Goal: Find specific page/section: Find specific page/section

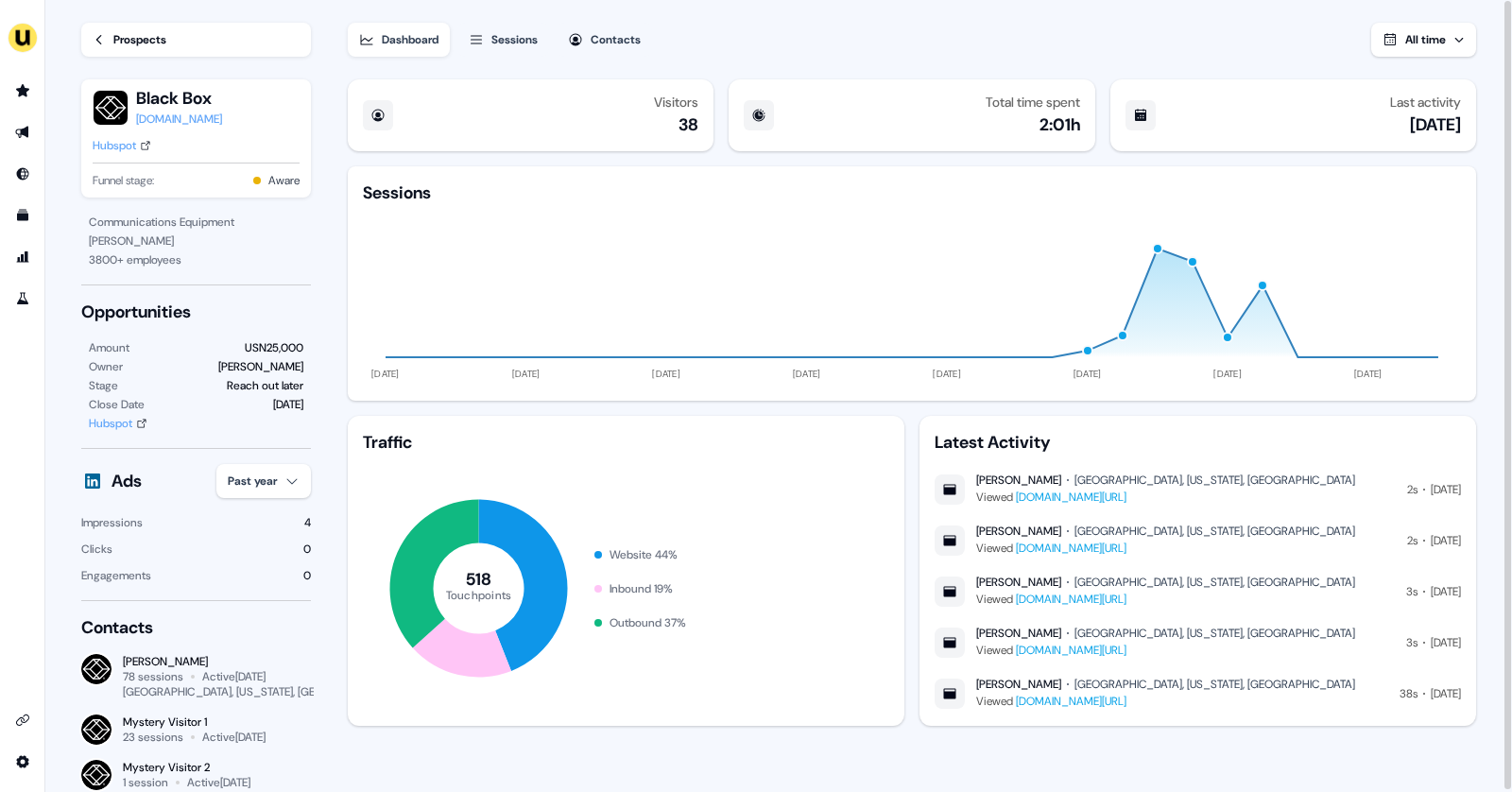
click at [105, 39] on link "Prospects" at bounding box center [195, 39] width 229 height 34
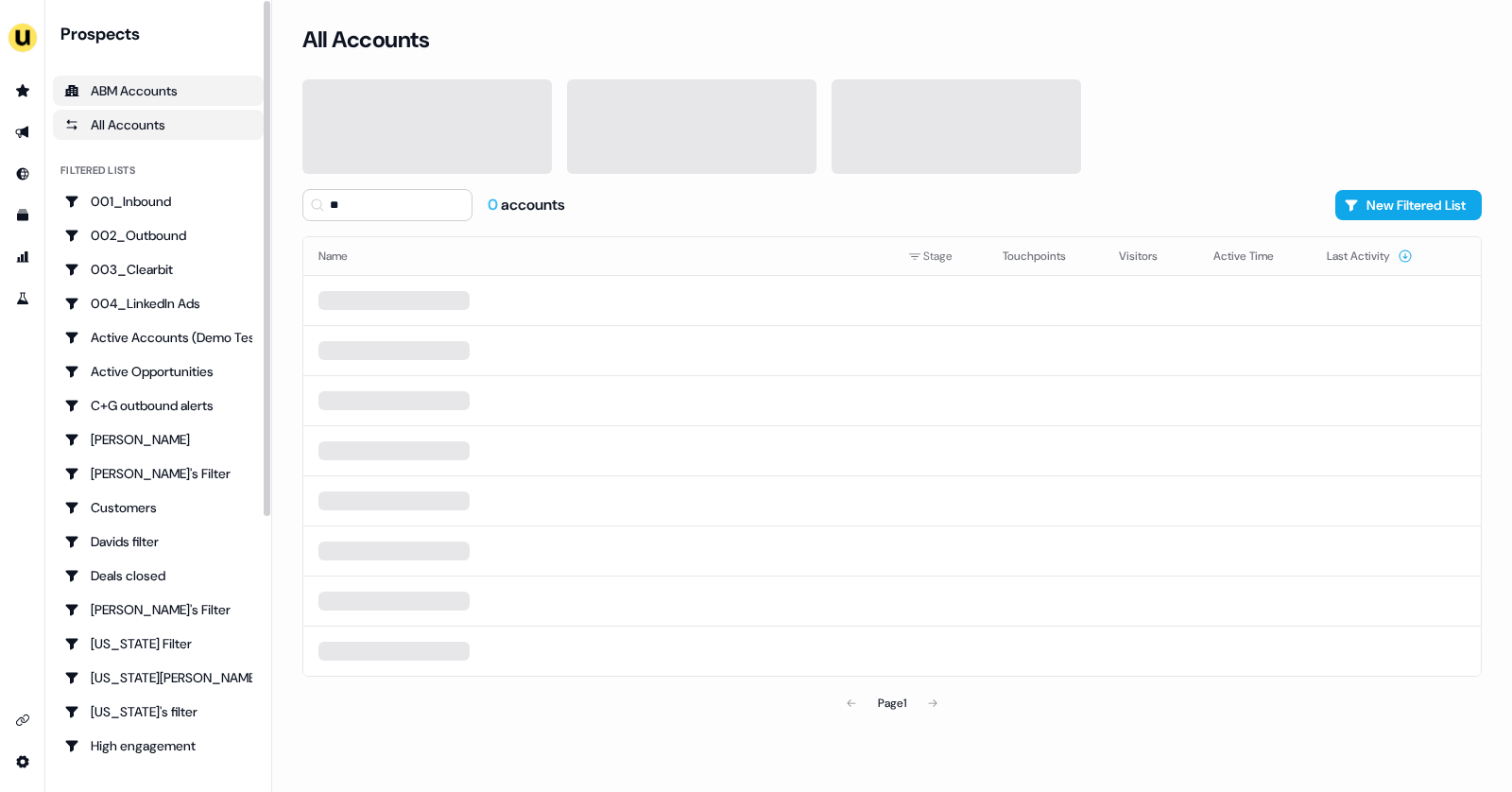
click at [132, 100] on link "ABM Accounts" at bounding box center [158, 90] width 211 height 30
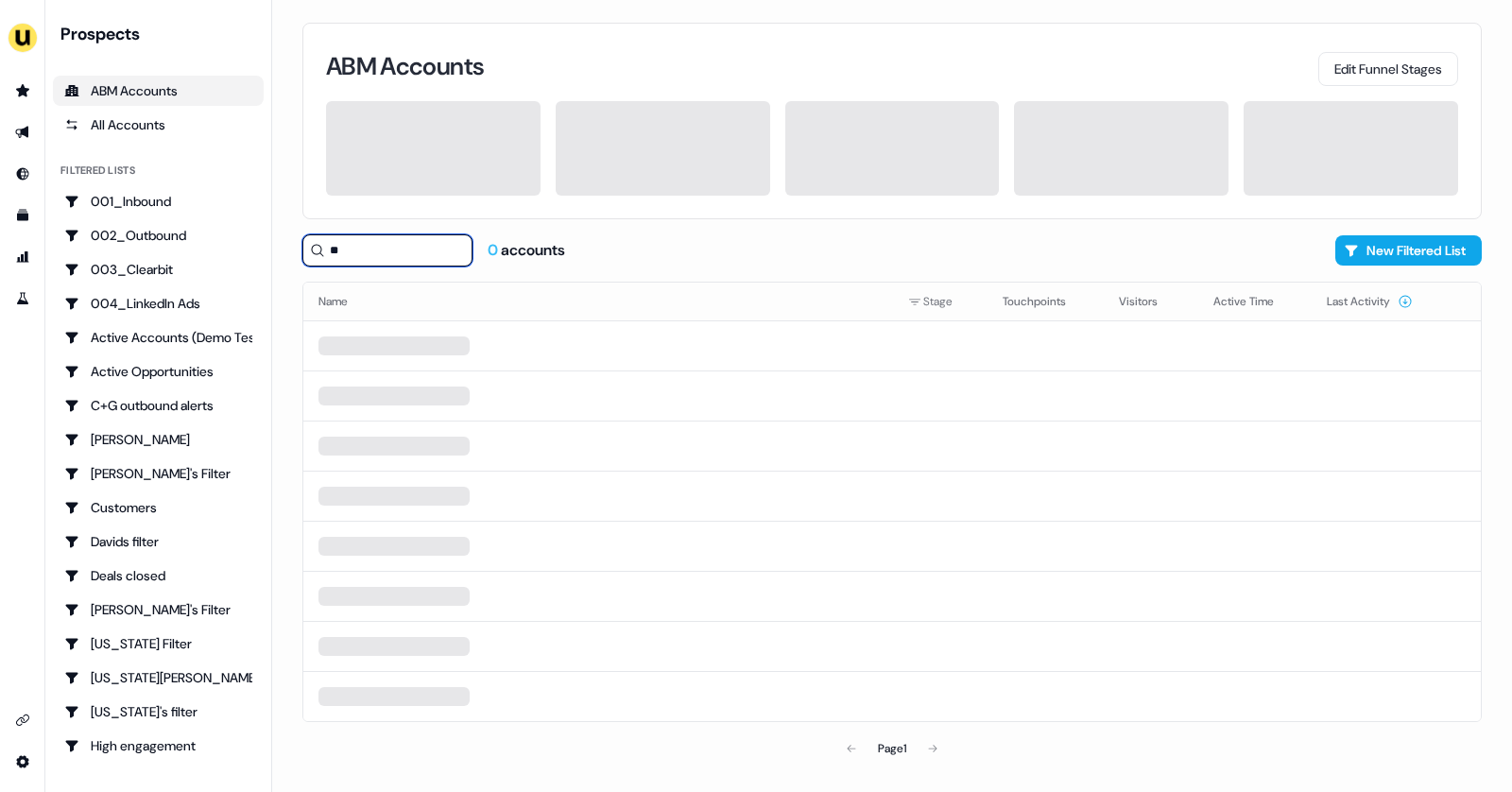
click at [368, 244] on input "**" at bounding box center [388, 250] width 170 height 32
